Goal: Find specific page/section: Find specific page/section

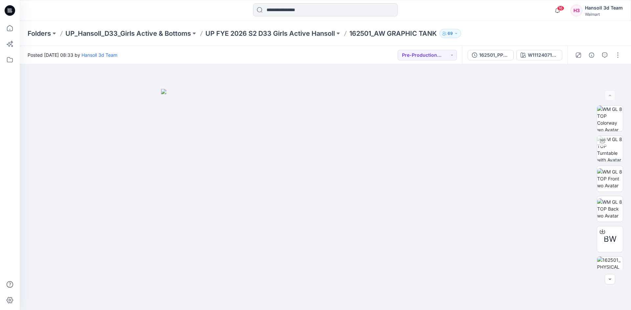
click at [9, 7] on icon at bounding box center [10, 10] width 11 height 11
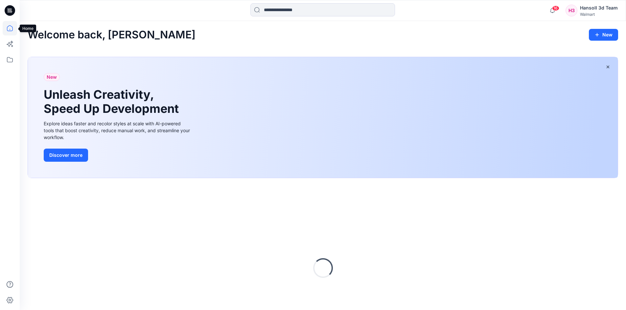
click at [13, 29] on icon at bounding box center [10, 28] width 6 height 6
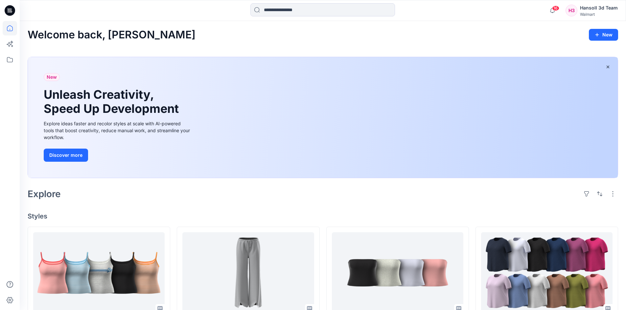
click at [12, 9] on icon at bounding box center [10, 10] width 11 height 11
click at [11, 61] on icon at bounding box center [10, 60] width 14 height 14
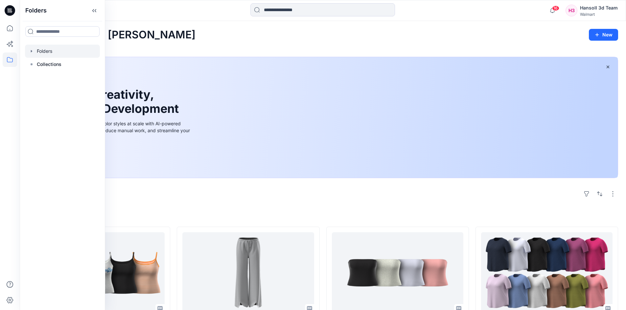
click at [31, 51] on icon "button" at bounding box center [31, 51] width 1 height 2
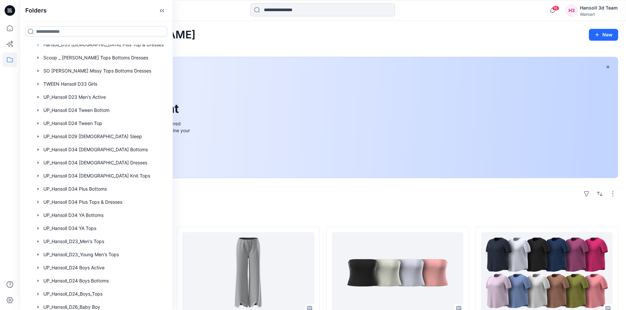
scroll to position [378, 0]
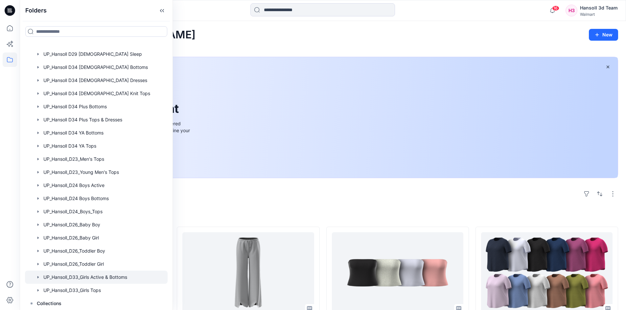
click at [116, 277] on div at bounding box center [96, 277] width 143 height 13
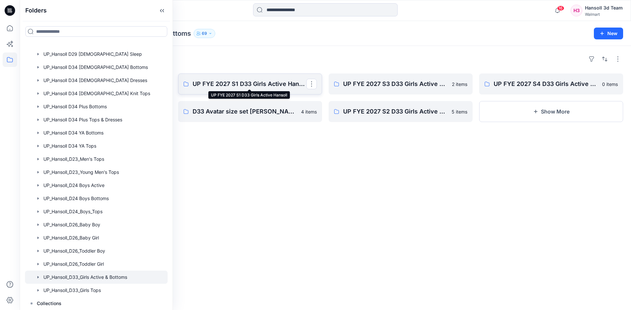
click at [250, 81] on p "UP FYE 2027 S1 D33 Girls Active Hansoll" at bounding box center [250, 83] width 114 height 9
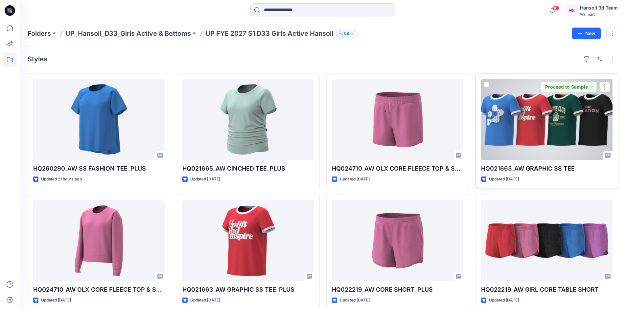
click at [539, 145] on div at bounding box center [546, 119] width 131 height 81
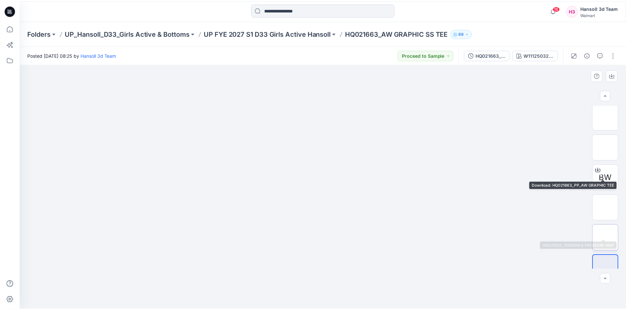
scroll to position [74, 0]
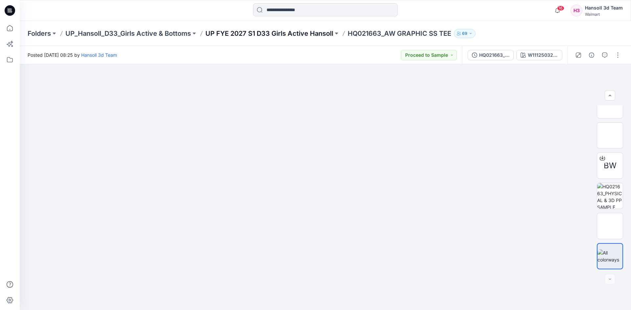
click at [272, 32] on p "UP FYE 2027 S1 D33 Girls Active Hansoll" at bounding box center [269, 33] width 128 height 9
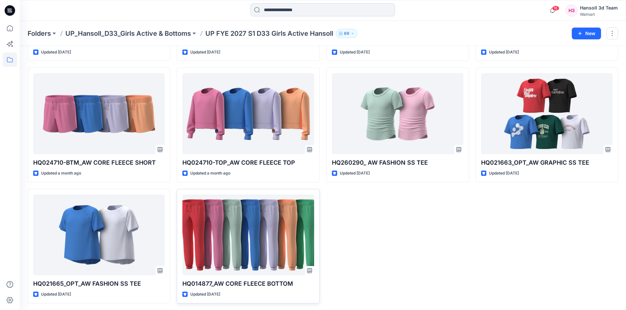
scroll to position [250, 0]
